Goal: Information Seeking & Learning: Learn about a topic

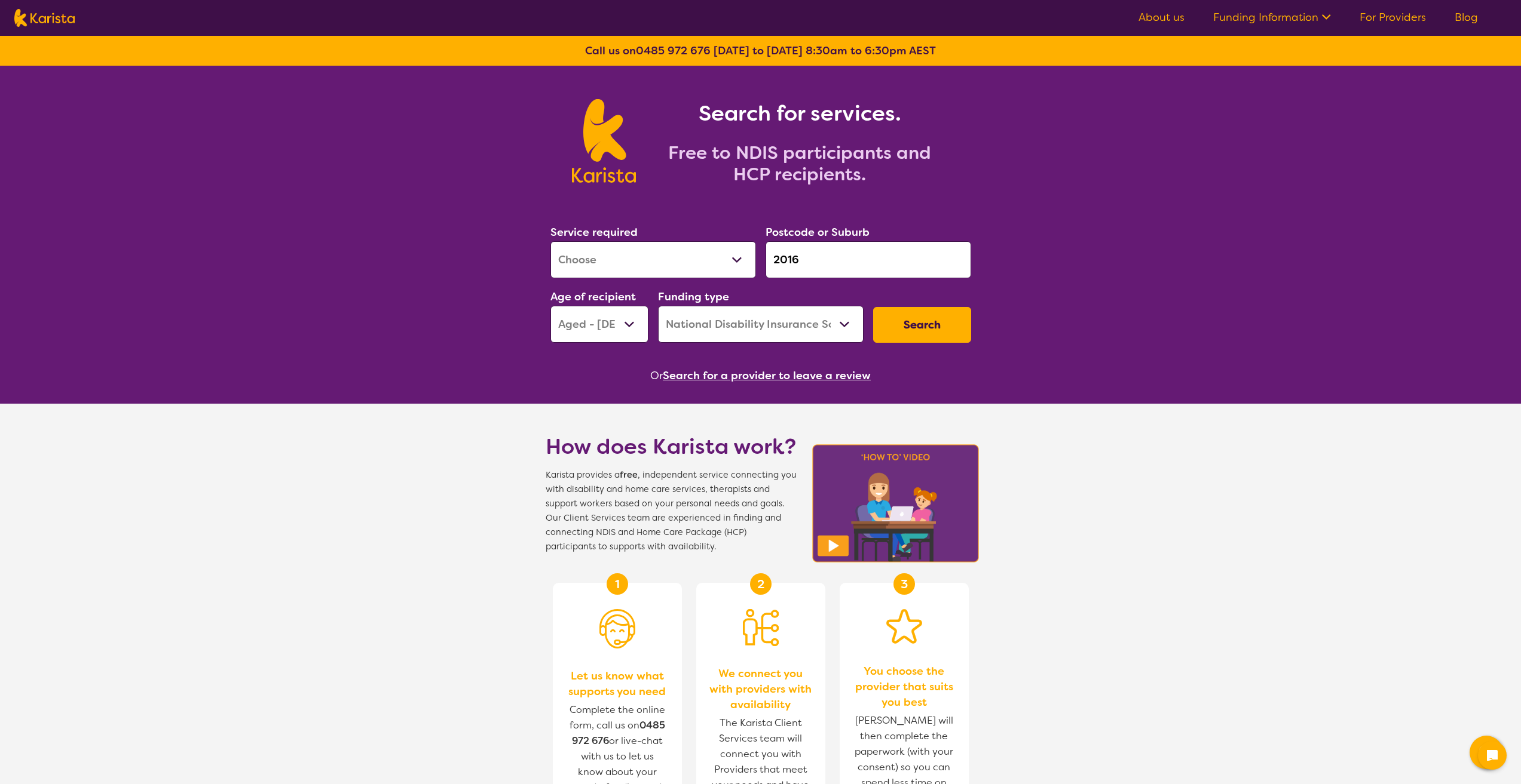
select select "[MEDICAL_DATA]"
select select "AG"
select select "NDIS"
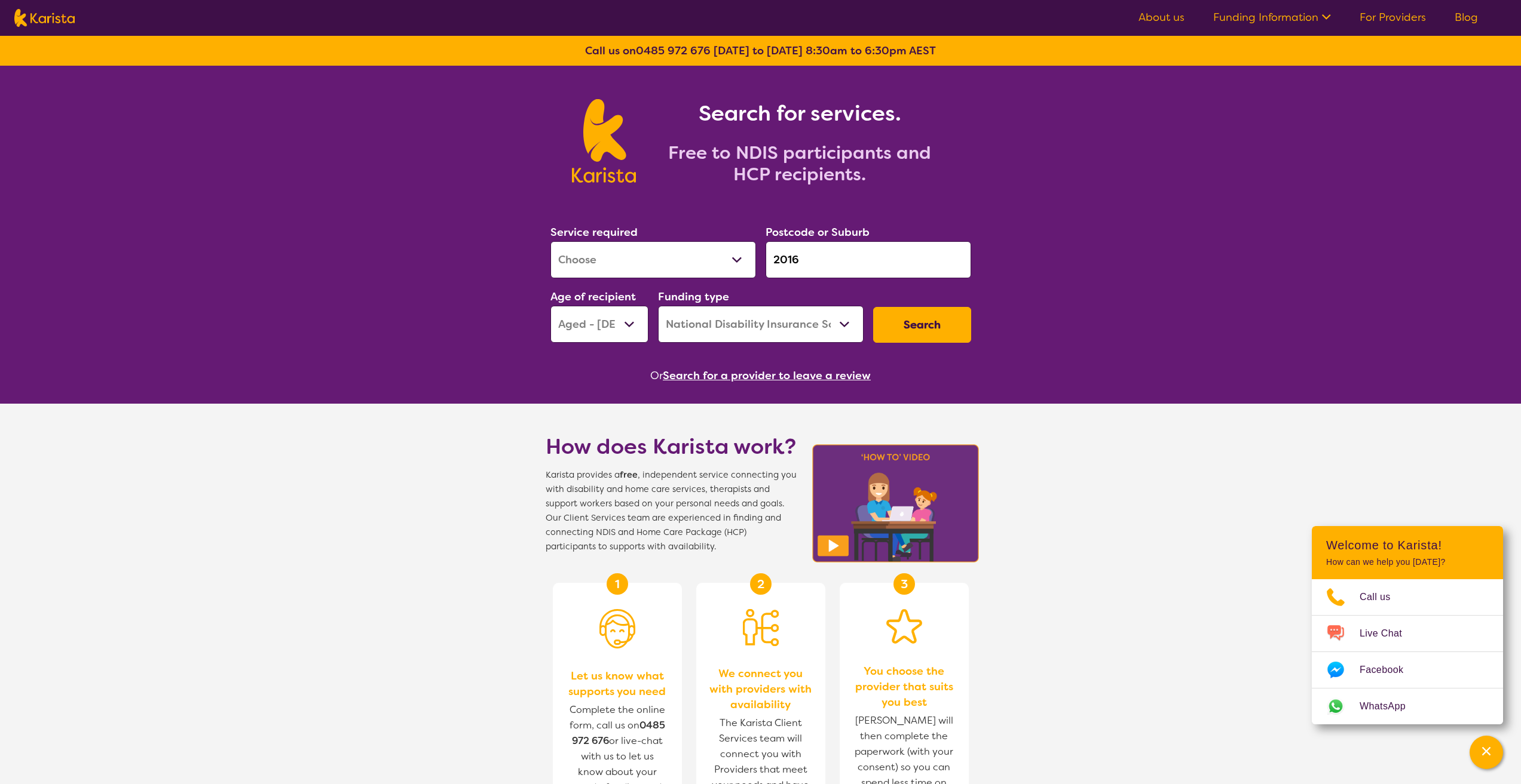
click at [737, 259] on select "Allied Health Assistant Assessment ([MEDICAL_DATA] or [MEDICAL_DATA]) Behaviour…" at bounding box center [653, 260] width 205 height 37
select select "Behaviour support"
click at [551, 242] on select "Allied Health Assistant Assessment ([MEDICAL_DATA] or [MEDICAL_DATA]) Behaviour…" at bounding box center [653, 260] width 205 height 37
click at [831, 328] on select "Home Care Package (HCP) National Disability Insurance Scheme (NDIS) I don't know" at bounding box center [760, 324] width 205 height 37
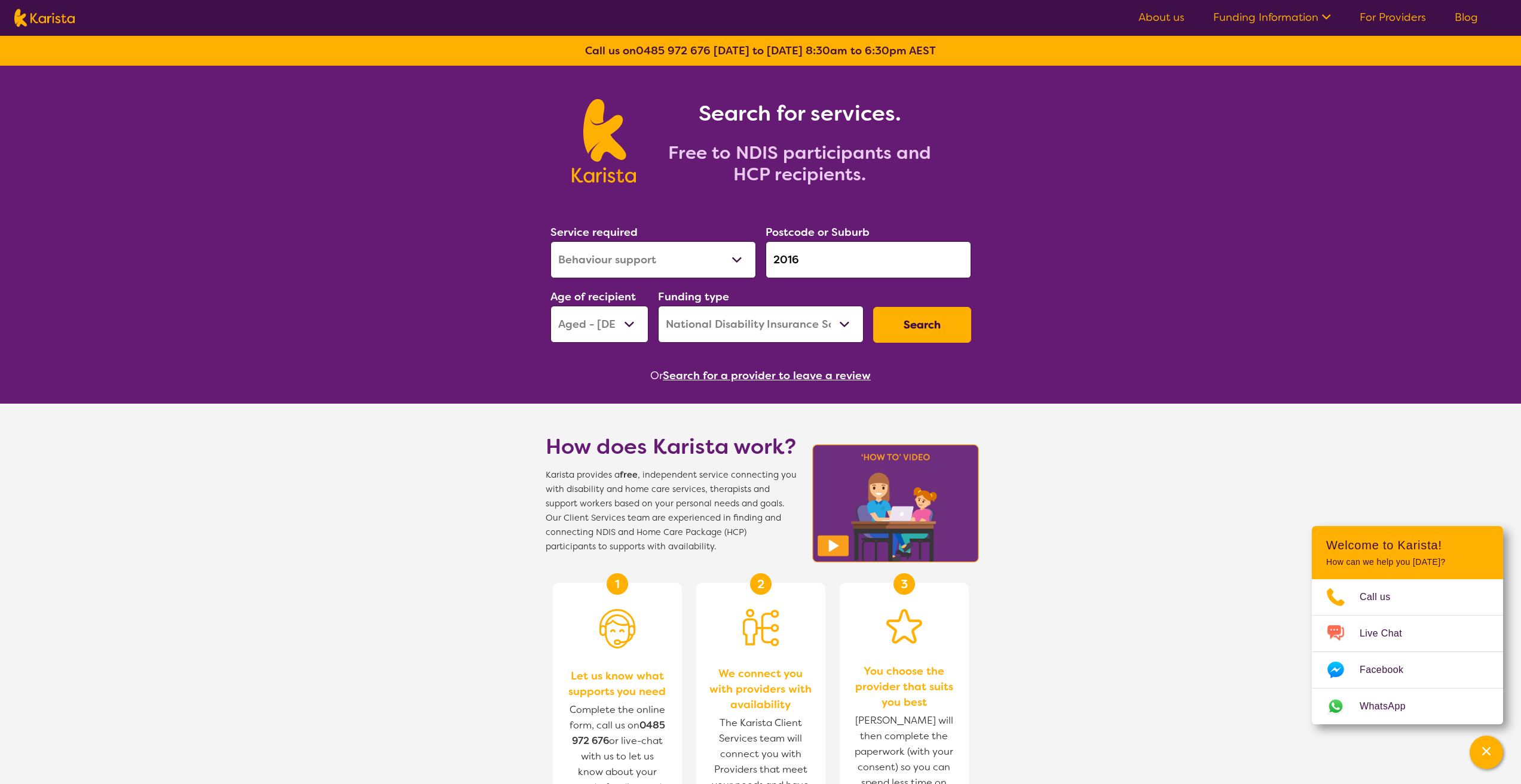
click at [958, 318] on button "Search" at bounding box center [922, 324] width 98 height 36
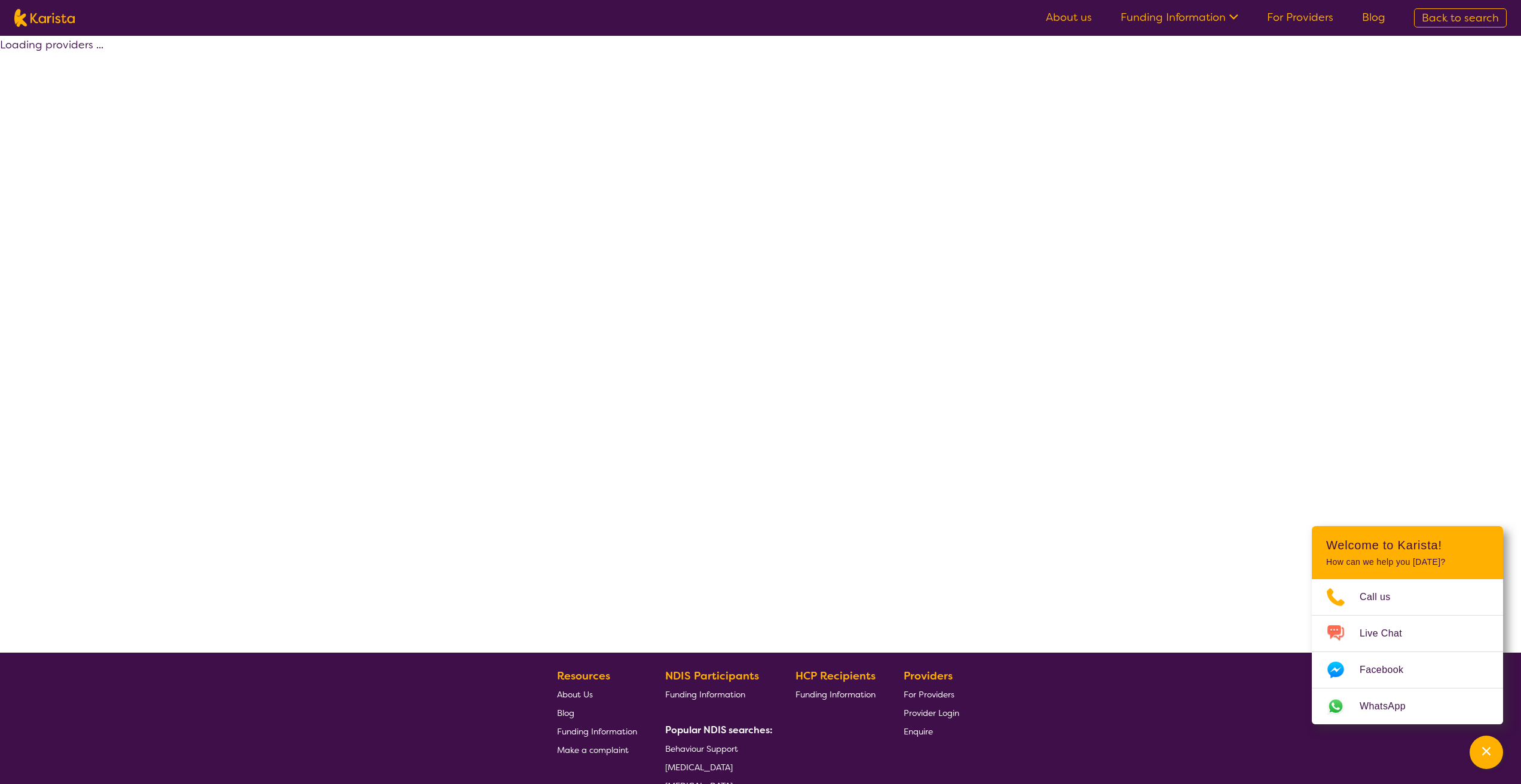
select select "by_score"
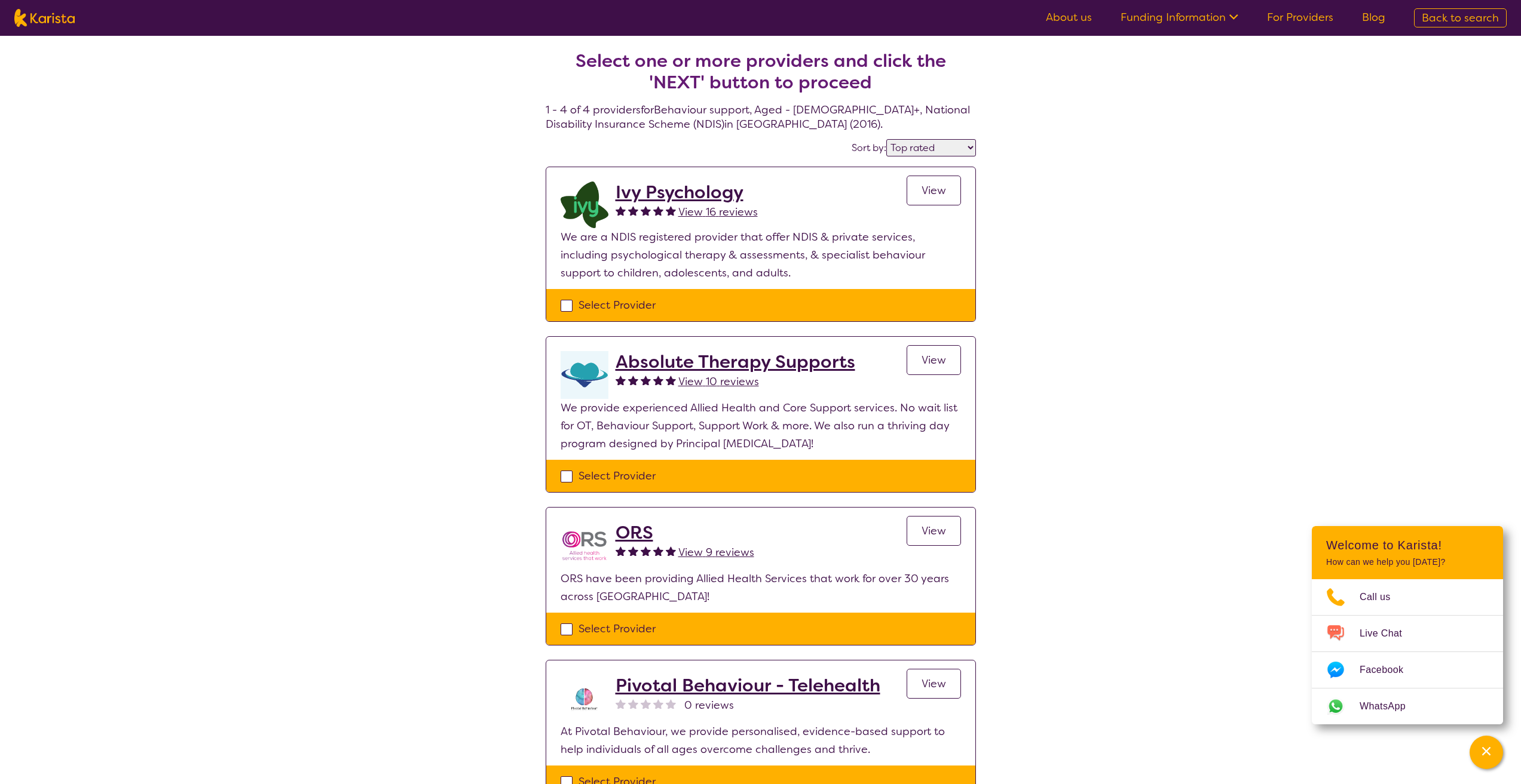
click at [934, 196] on span "View" at bounding box center [934, 191] width 25 height 14
